Goal: Information Seeking & Learning: Find specific fact

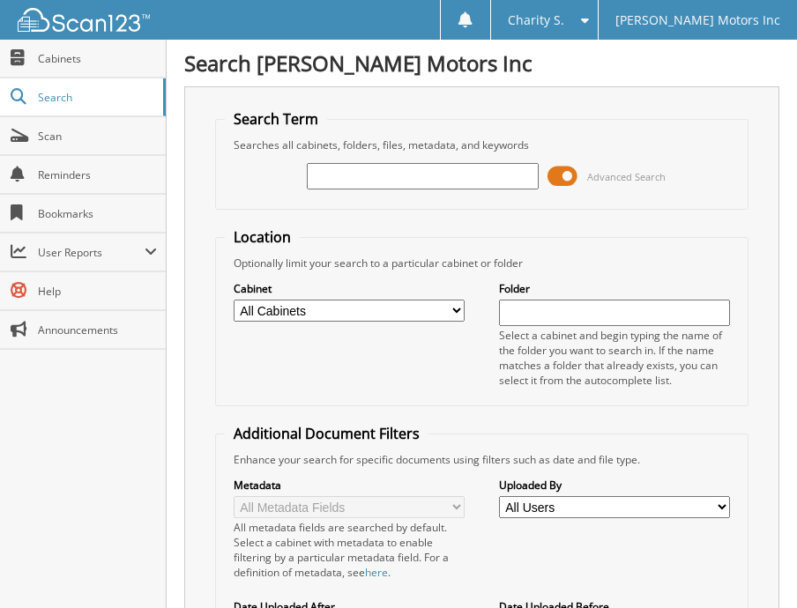
click at [458, 182] on input "text" at bounding box center [423, 176] width 232 height 26
type input "552350"
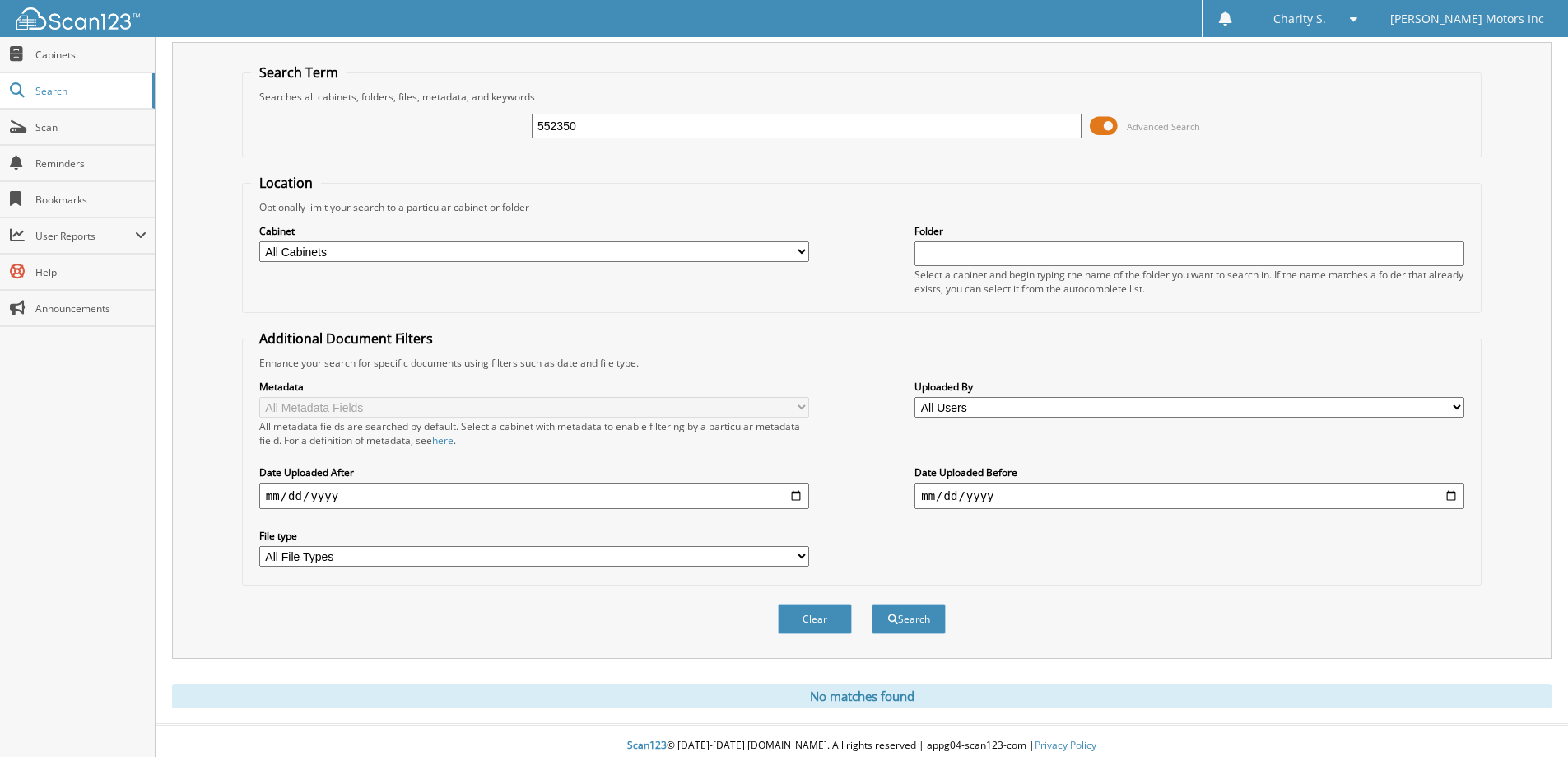
scroll to position [49, 0]
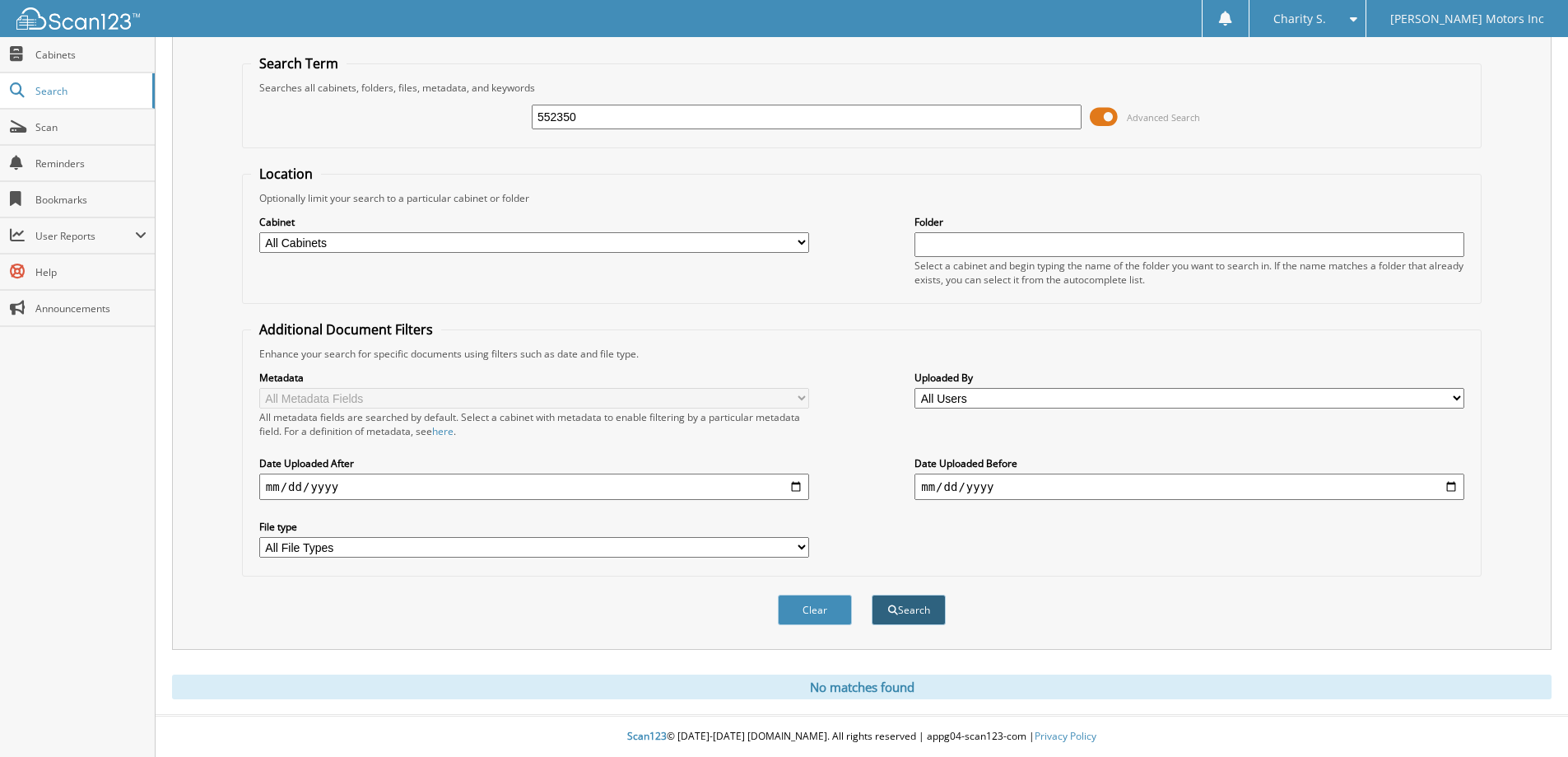
click at [744, 567] on button "Search" at bounding box center [908, 609] width 74 height 31
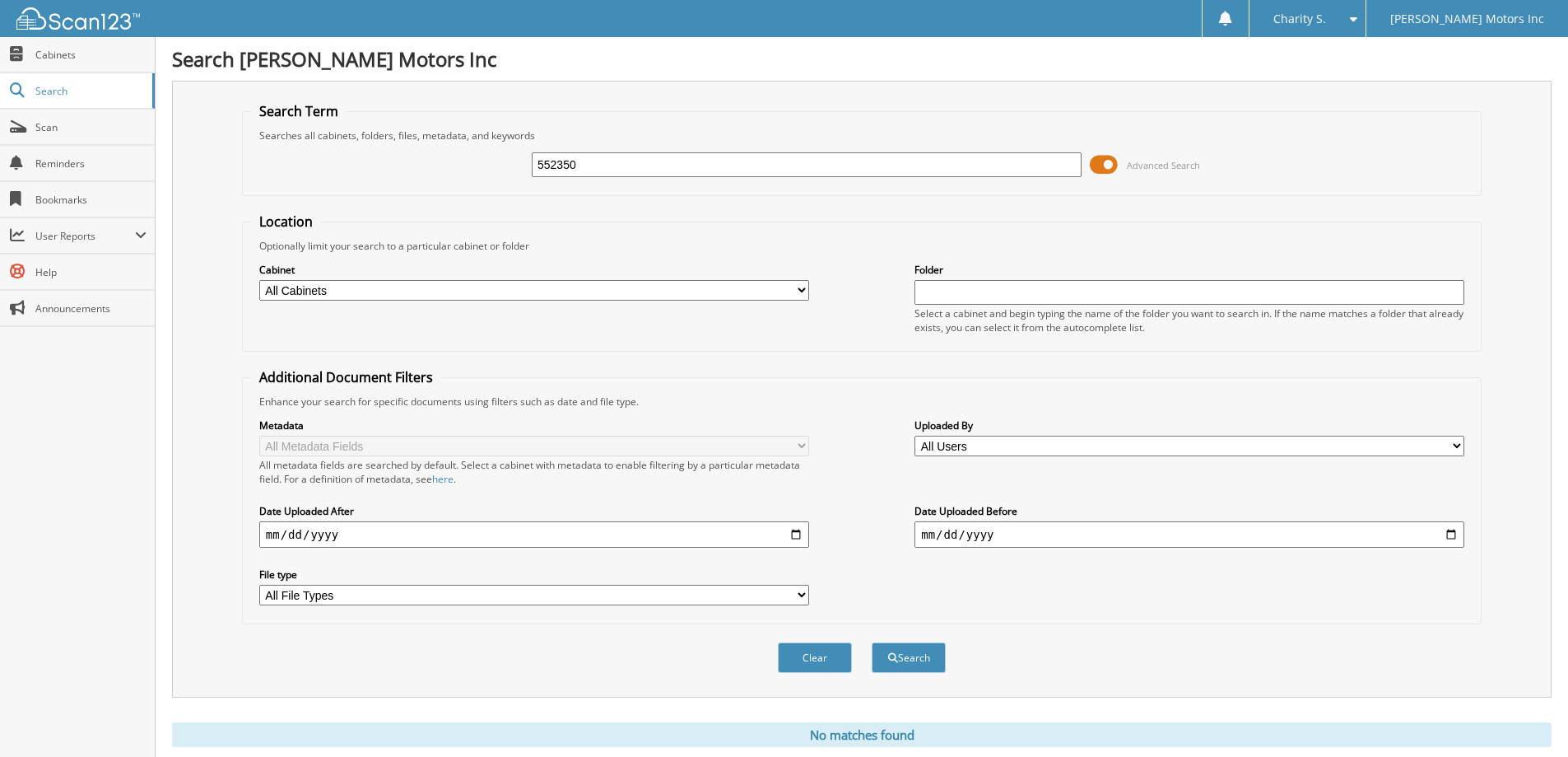
drag, startPoint x: 1127, startPoint y: 162, endPoint x: 1320, endPoint y: 186, distance: 194.5
